Goal: Information Seeking & Learning: Learn about a topic

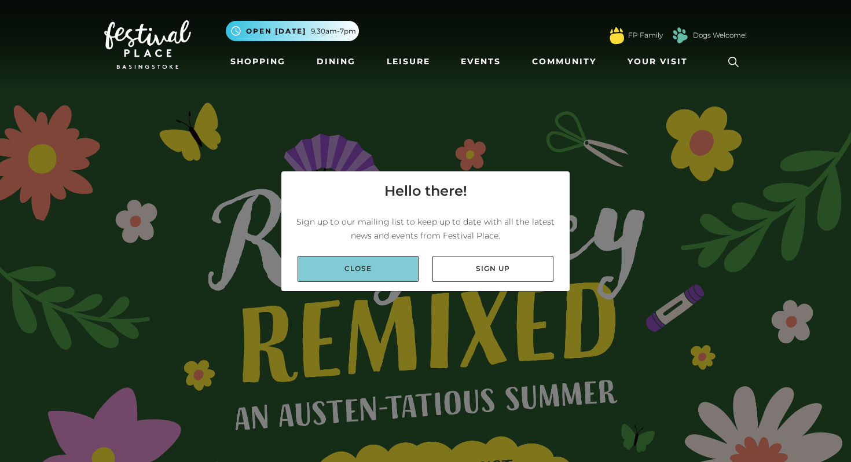
click at [397, 274] on link "Close" at bounding box center [358, 269] width 121 height 26
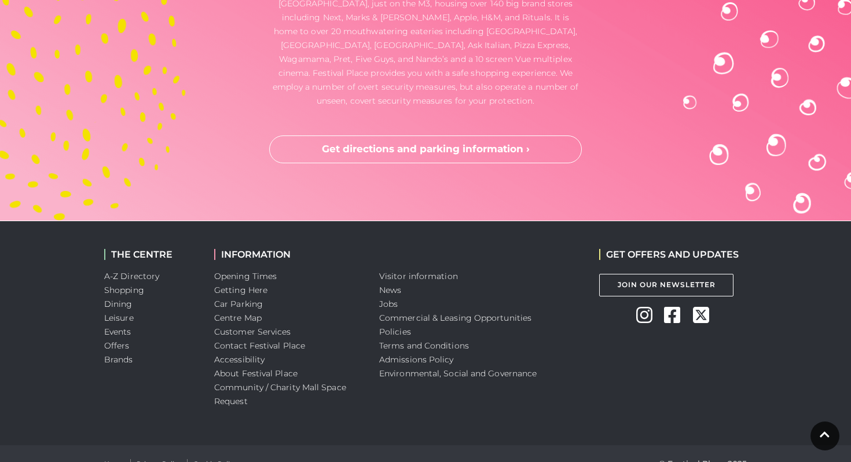
scroll to position [3480, 0]
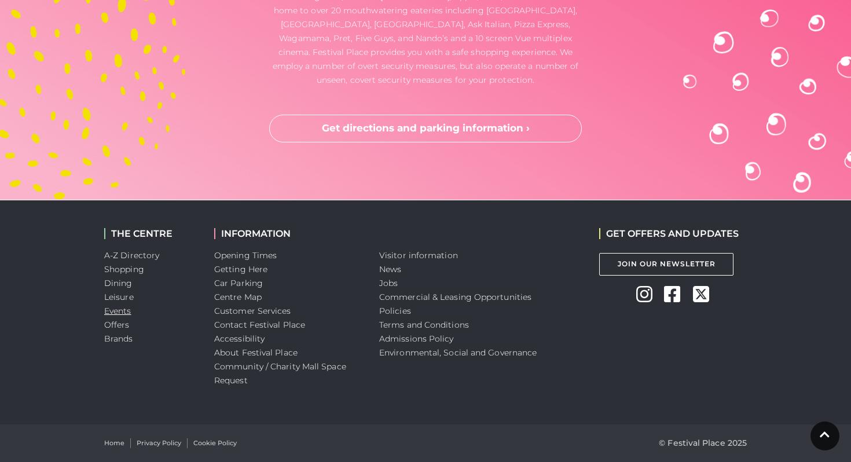
click at [124, 309] on link "Events" at bounding box center [117, 311] width 27 height 10
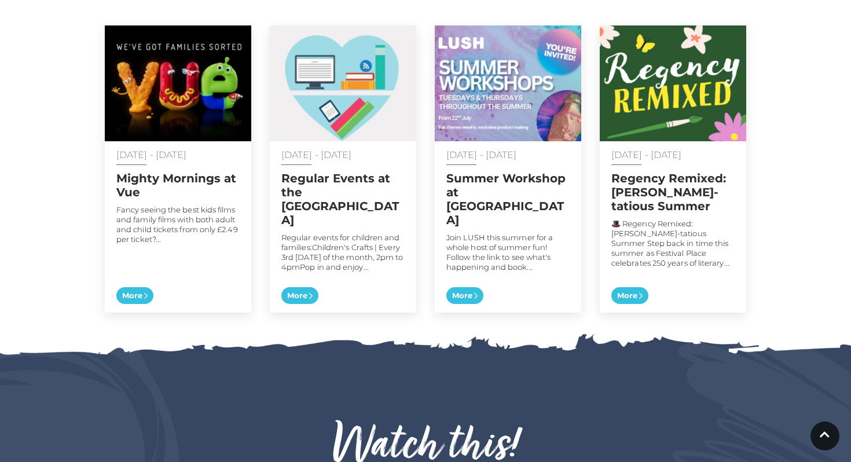
scroll to position [623, 0]
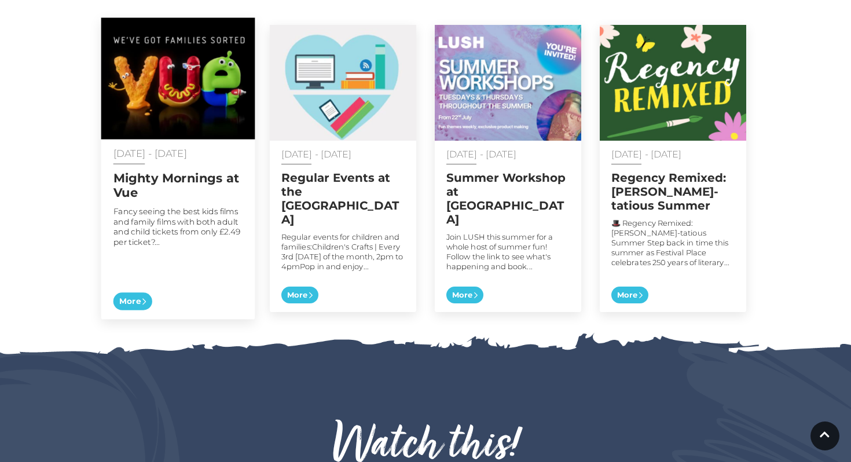
click at [201, 270] on div "01 Jan - 31 Dec 2025 Mighty Mornings at Vue Fancy seeing the best kids films an…" at bounding box center [178, 229] width 154 height 180
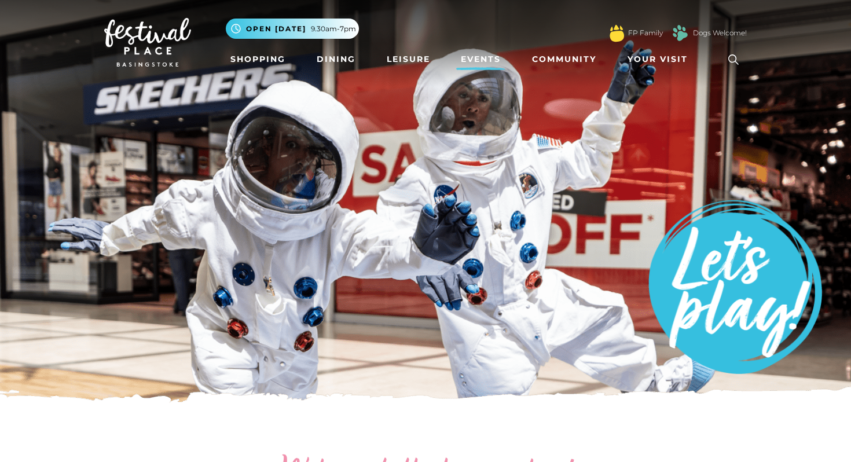
scroll to position [0, 0]
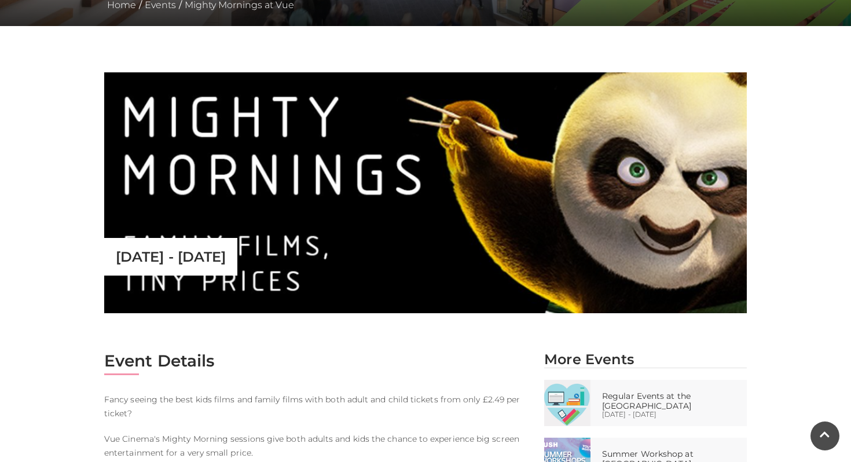
scroll to position [303, 0]
